Goal: Information Seeking & Learning: Learn about a topic

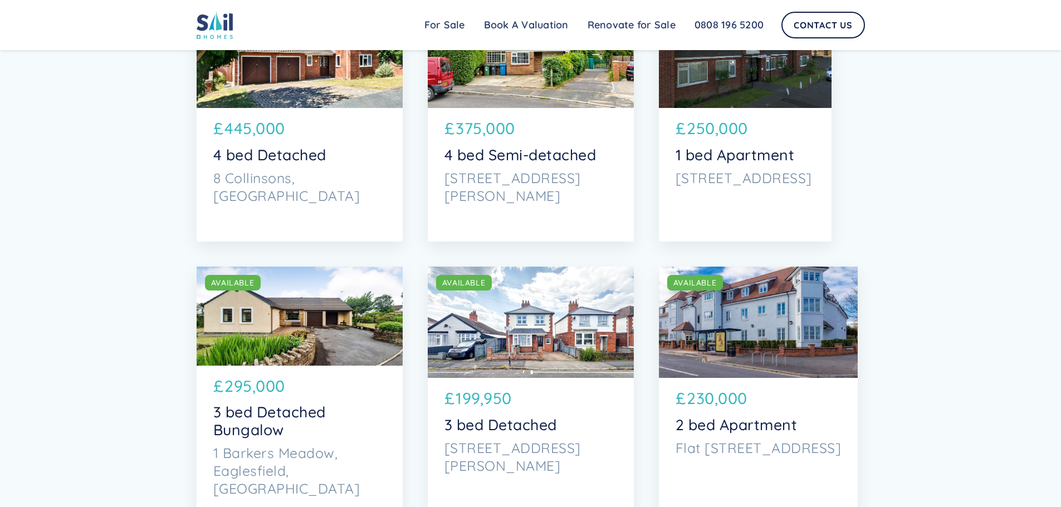
scroll to position [1894, 0]
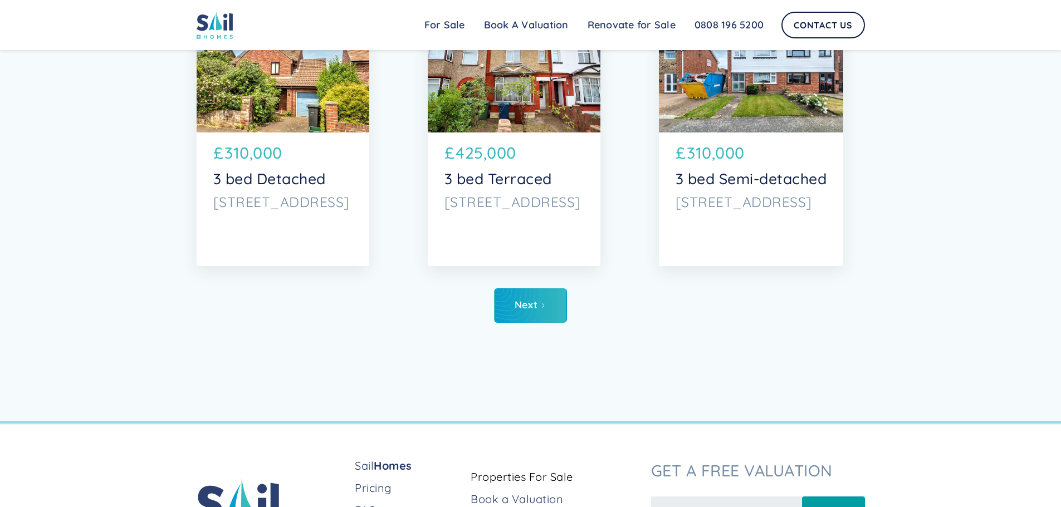
scroll to position [5525, 0]
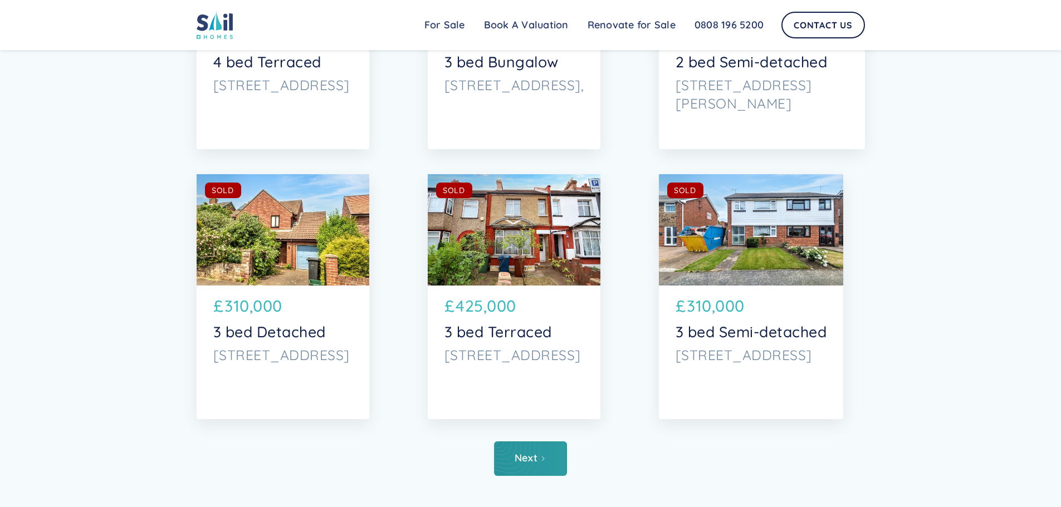
click at [516, 464] on div "Next" at bounding box center [526, 458] width 23 height 11
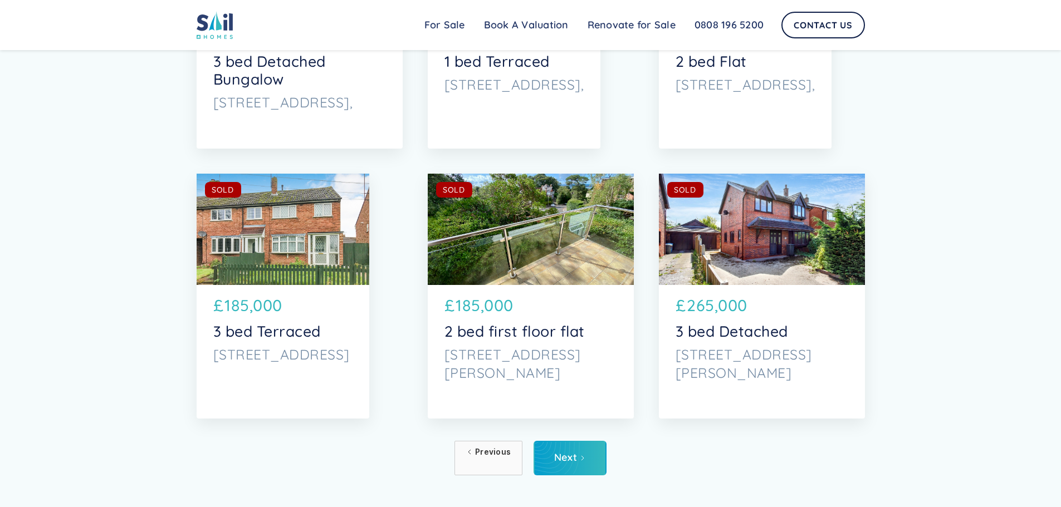
scroll to position [5692, 0]
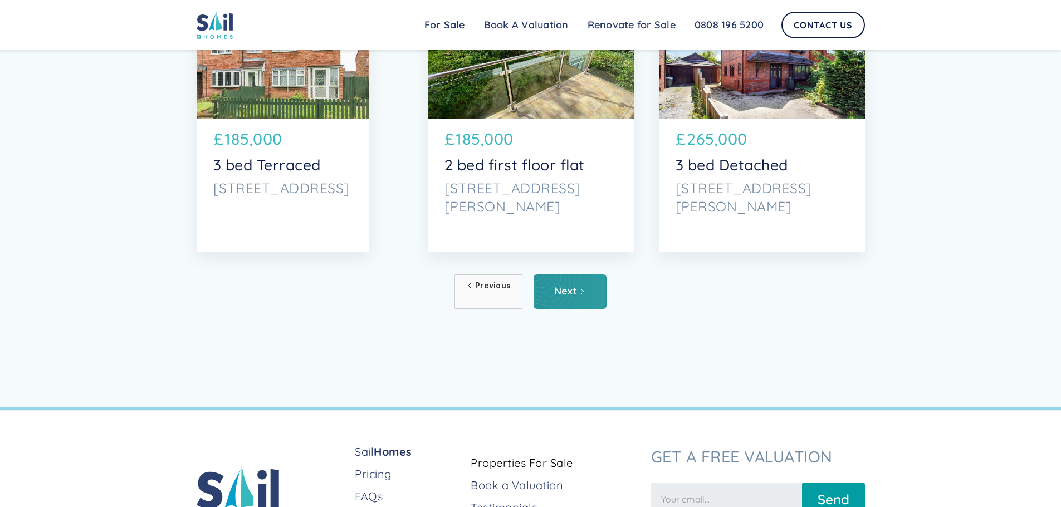
click at [578, 292] on link "Next" at bounding box center [570, 292] width 73 height 35
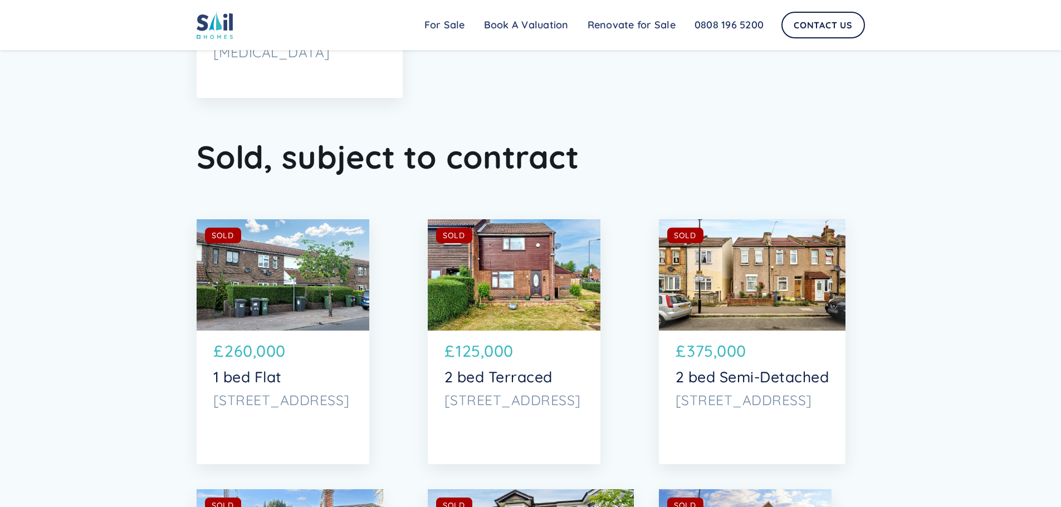
scroll to position [4994, 0]
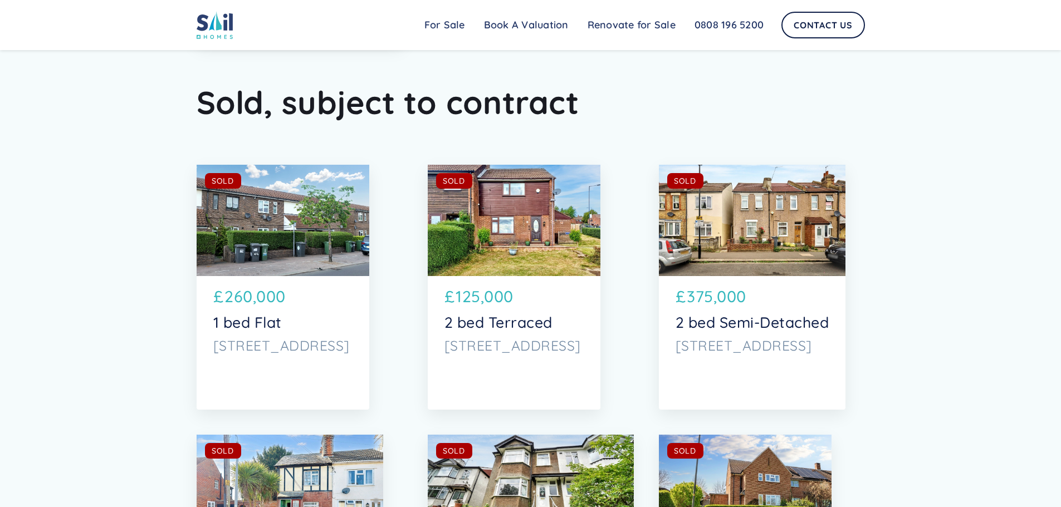
click at [776, 348] on p "47 Myrtle Road, Hounslow" at bounding box center [753, 346] width 154 height 18
